Goal: Information Seeking & Learning: Check status

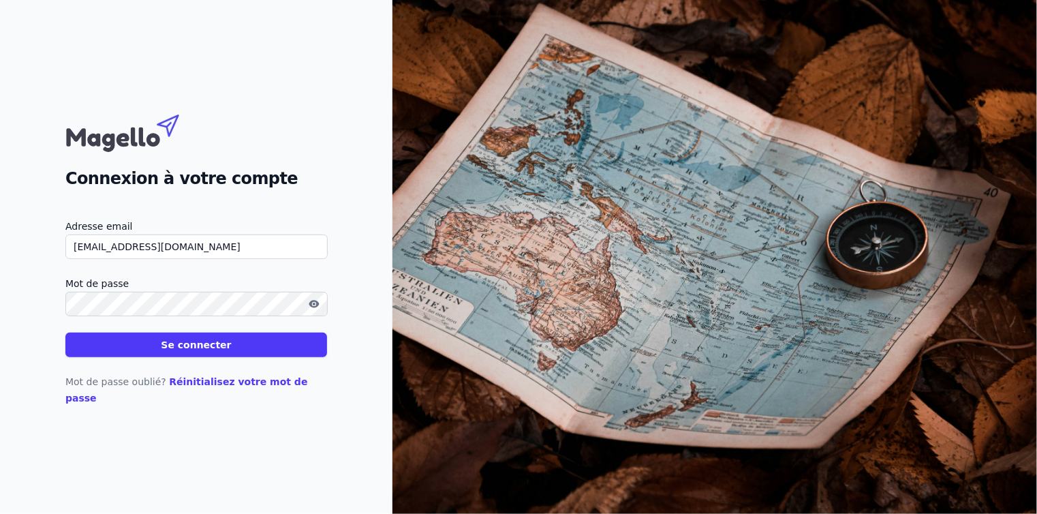
type input "[EMAIL_ADDRESS][DOMAIN_NAME]"
click at [204, 357] on button "Se connecter" at bounding box center [196, 344] width 262 height 25
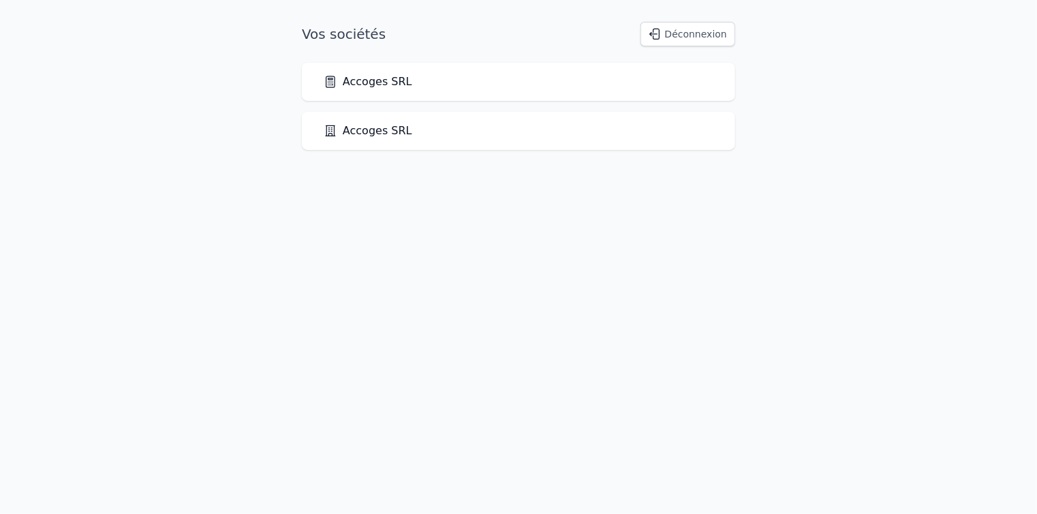
click at [362, 82] on link "Accoges SRL" at bounding box center [368, 82] width 89 height 16
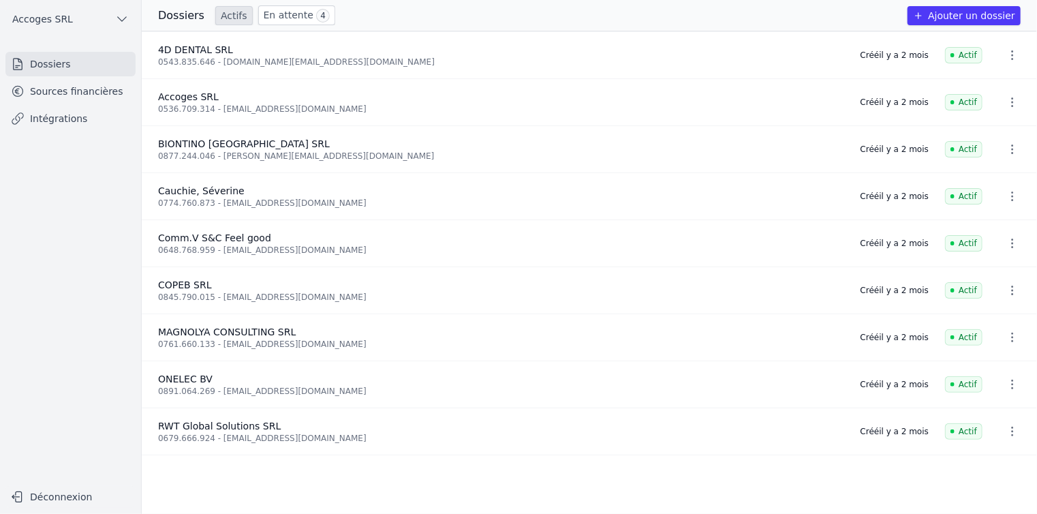
click at [40, 96] on link "Sources financières" at bounding box center [70, 91] width 130 height 25
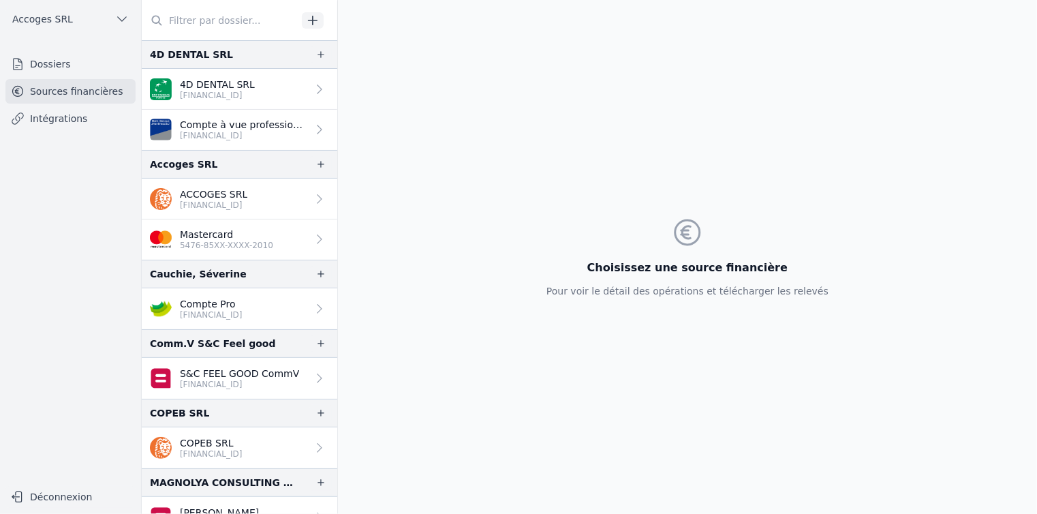
click at [270, 193] on link "ACCOGES SRL [FINANCIAL_ID]" at bounding box center [240, 198] width 196 height 41
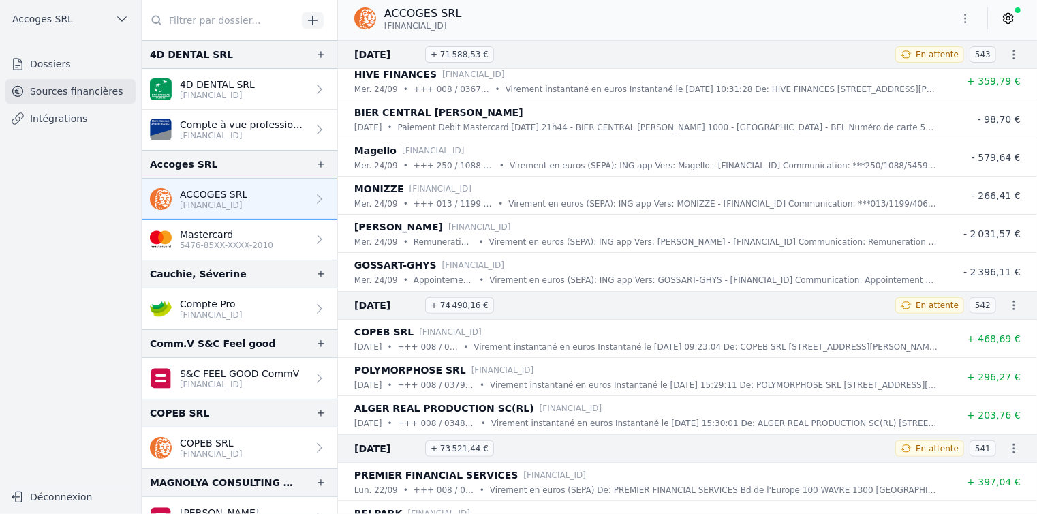
scroll to position [272, 0]
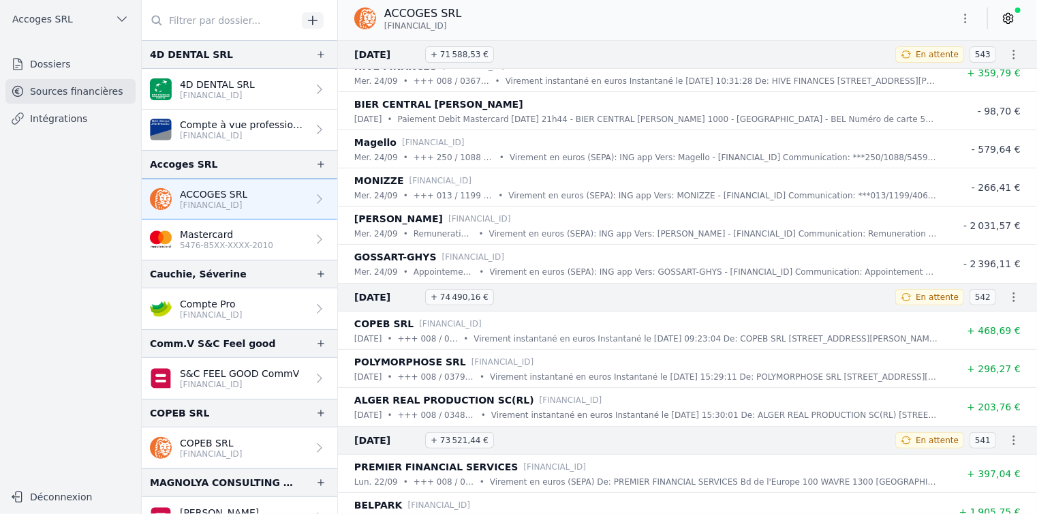
click at [69, 496] on button "Déconnexion" at bounding box center [70, 497] width 130 height 22
